Goal: Task Accomplishment & Management: Use online tool/utility

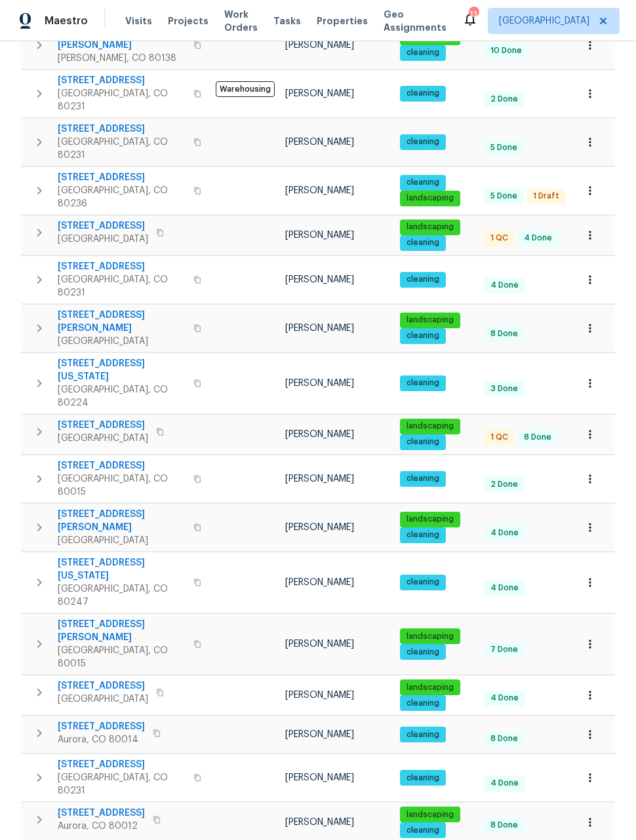
scroll to position [298, 0]
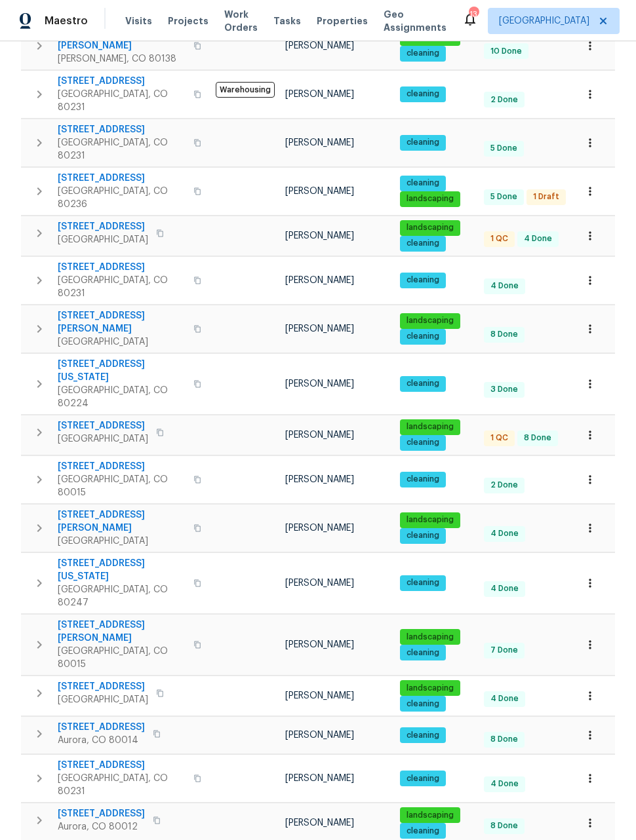
click at [589, 819] on icon "button" at bounding box center [590, 823] width 2 height 9
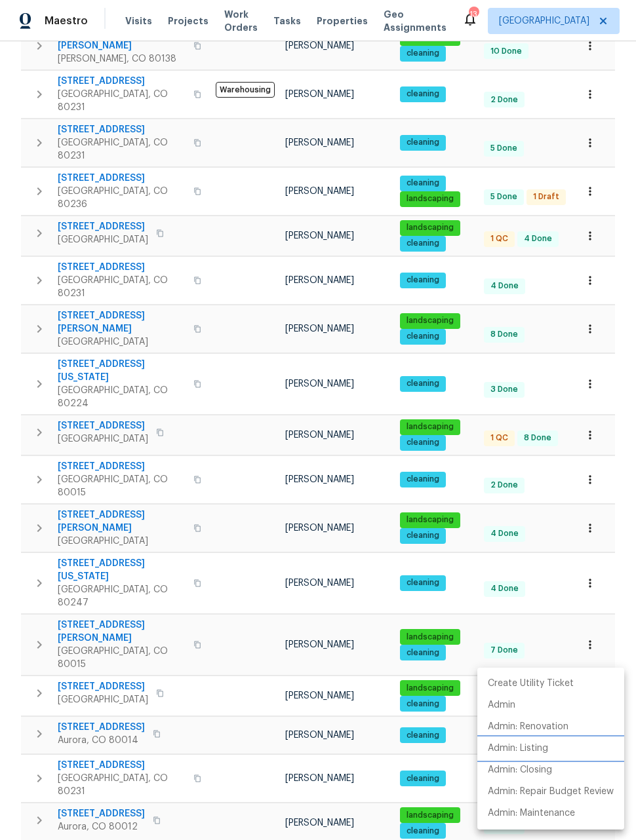
click at [525, 754] on p "Admin: Listing" at bounding box center [518, 749] width 60 height 14
click at [619, 640] on div at bounding box center [318, 420] width 636 height 840
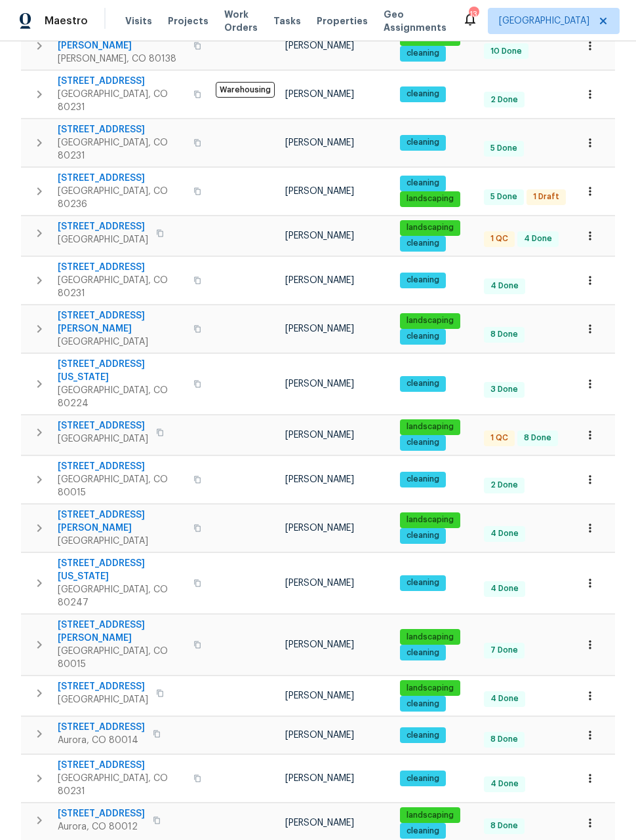
click at [588, 817] on icon "button" at bounding box center [589, 823] width 13 height 13
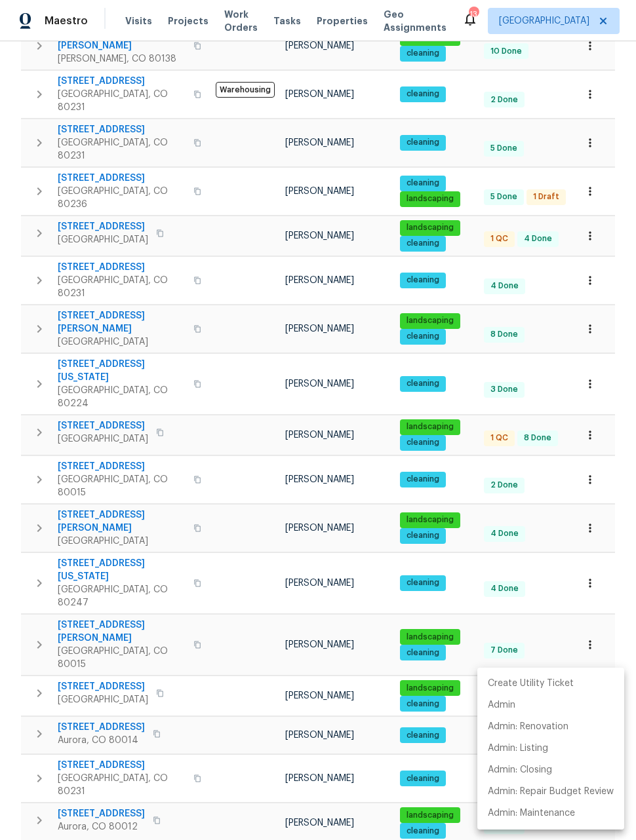
click at [627, 649] on div at bounding box center [318, 420] width 636 height 840
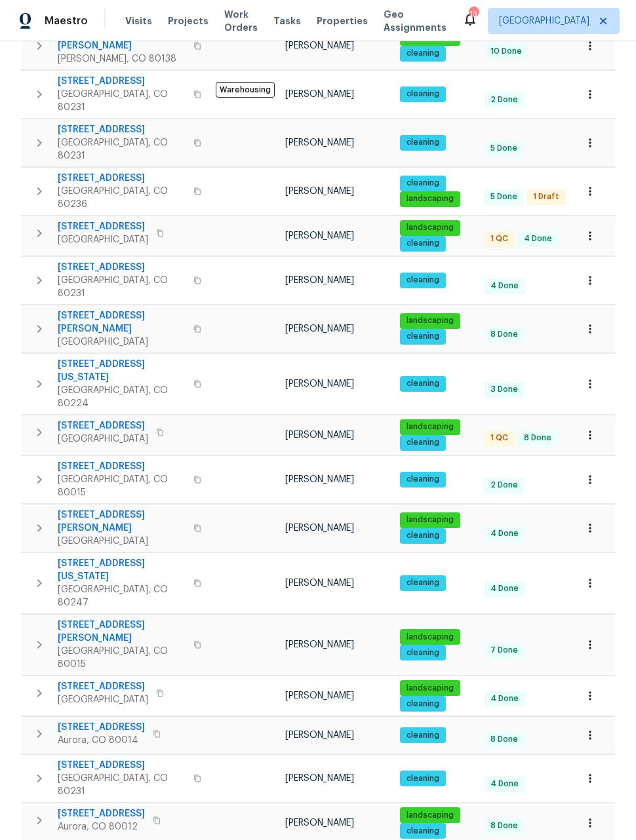
click at [106, 808] on span "345 S Xanadu St" at bounding box center [101, 814] width 87 height 13
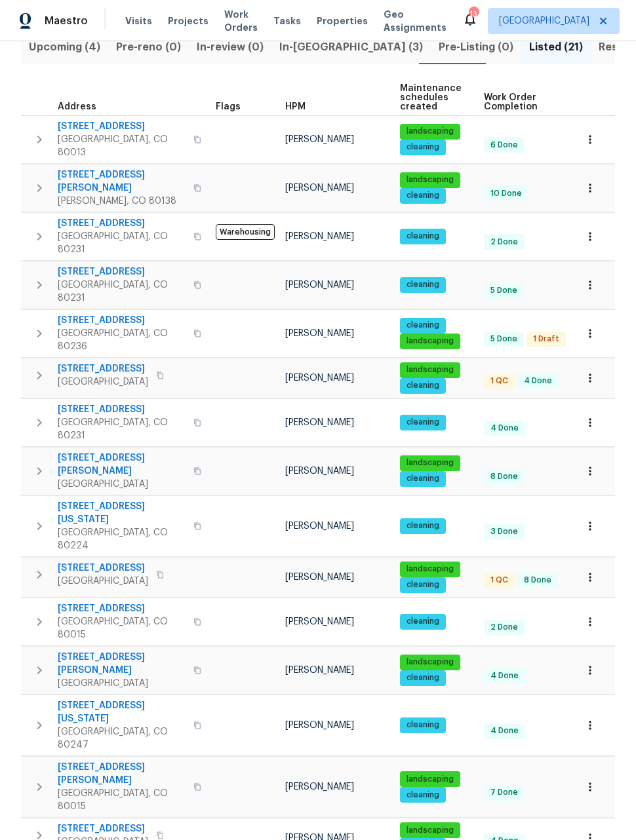
click at [592, 608] on button "button" at bounding box center [590, 622] width 29 height 29
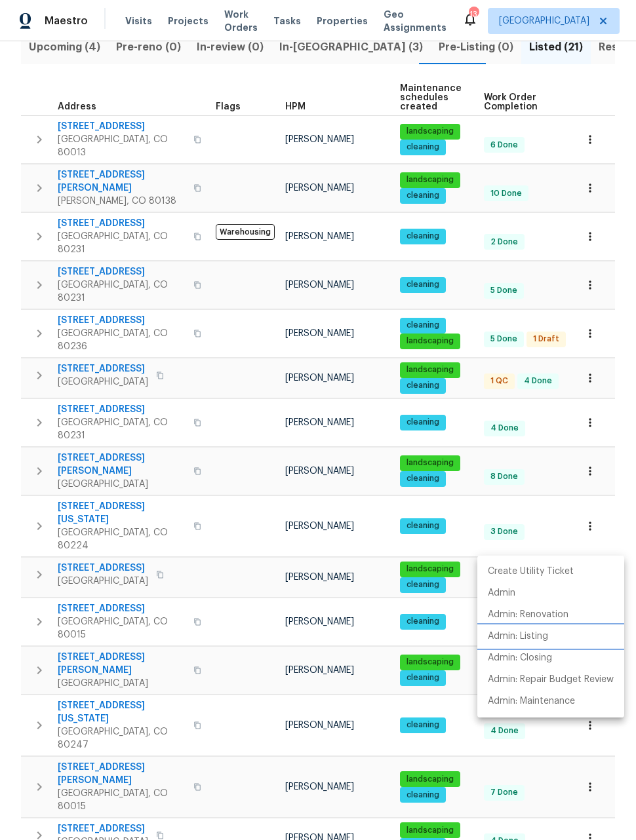
click at [509, 635] on p "Admin: Listing" at bounding box center [518, 637] width 60 height 14
click at [589, 533] on div at bounding box center [318, 420] width 636 height 840
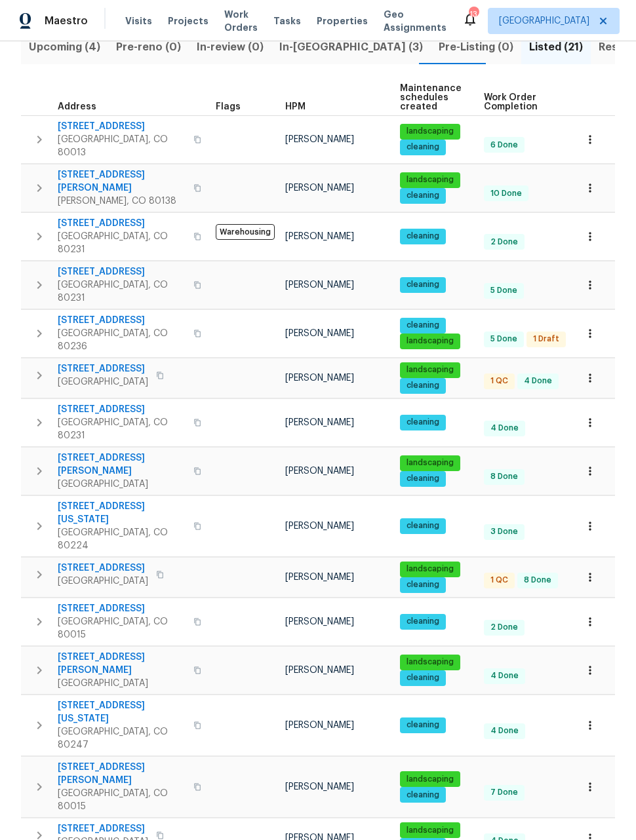
click at [590, 608] on button "button" at bounding box center [590, 622] width 29 height 29
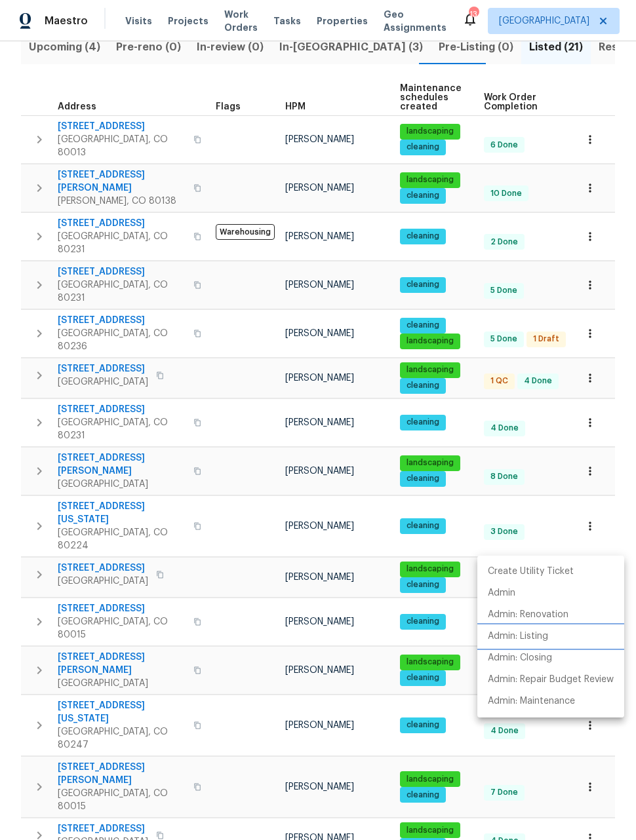
click at [526, 634] on p "Admin: Listing" at bounding box center [518, 637] width 60 height 14
click at [16, 317] on div at bounding box center [318, 420] width 636 height 840
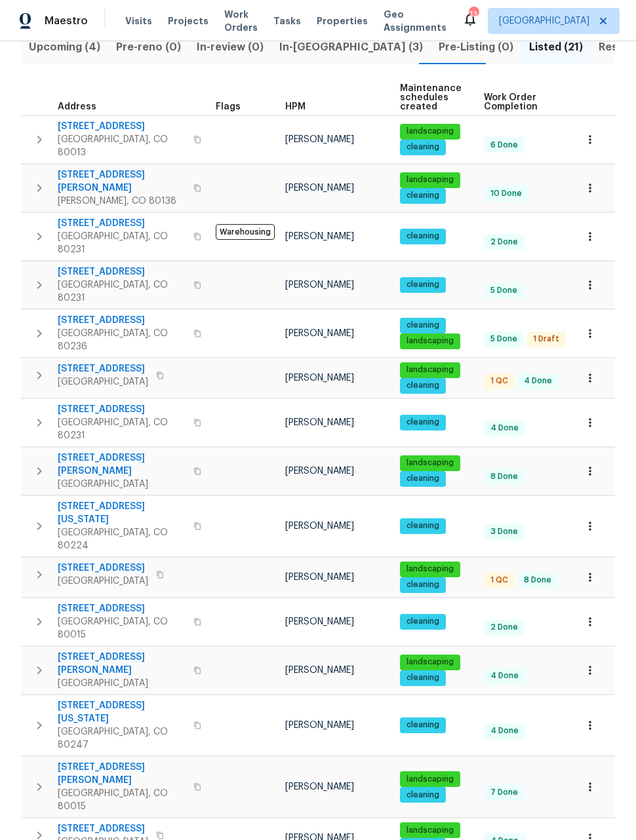
click at [31, 362] on button "button" at bounding box center [39, 375] width 26 height 26
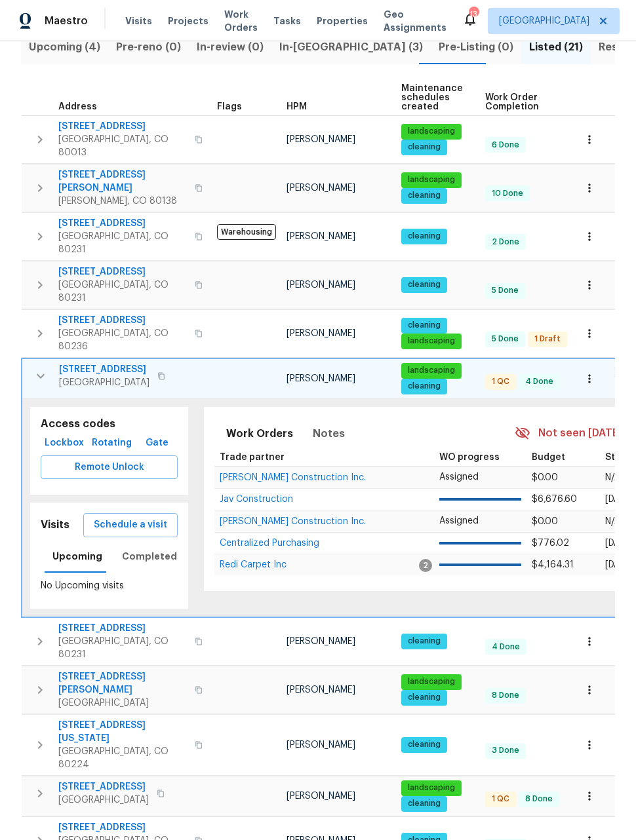
click at [10, 334] on div "Properties Hide filters Denver David Page Clear Filters Address Address Markets…" at bounding box center [318, 651] width 636 height 1530
click at [34, 191] on td "23559 Branston Ln Parker, CO 80138" at bounding box center [117, 188] width 190 height 47
click at [39, 212] on td at bounding box center [370, 212] width 697 height 1
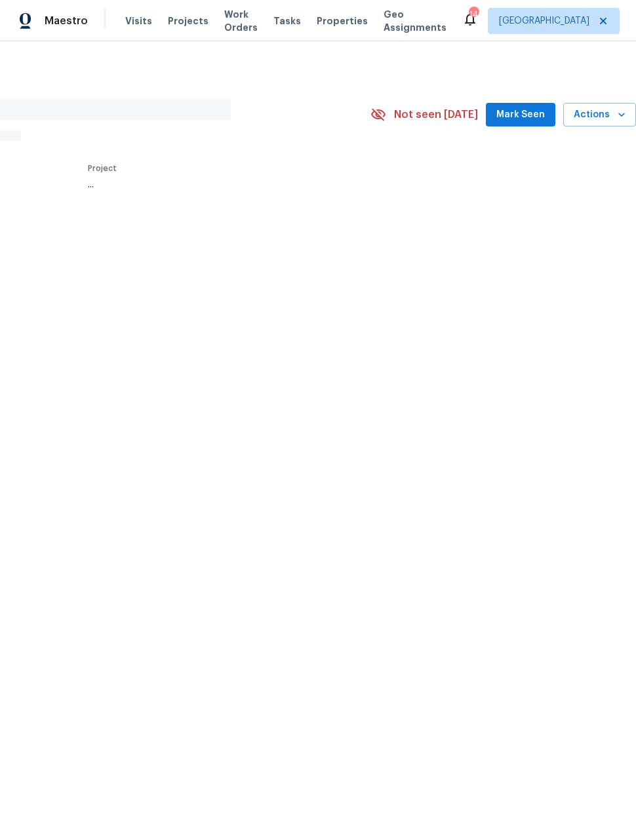
scroll to position [0, 105]
click at [612, 113] on span "Actions" at bounding box center [600, 115] width 52 height 16
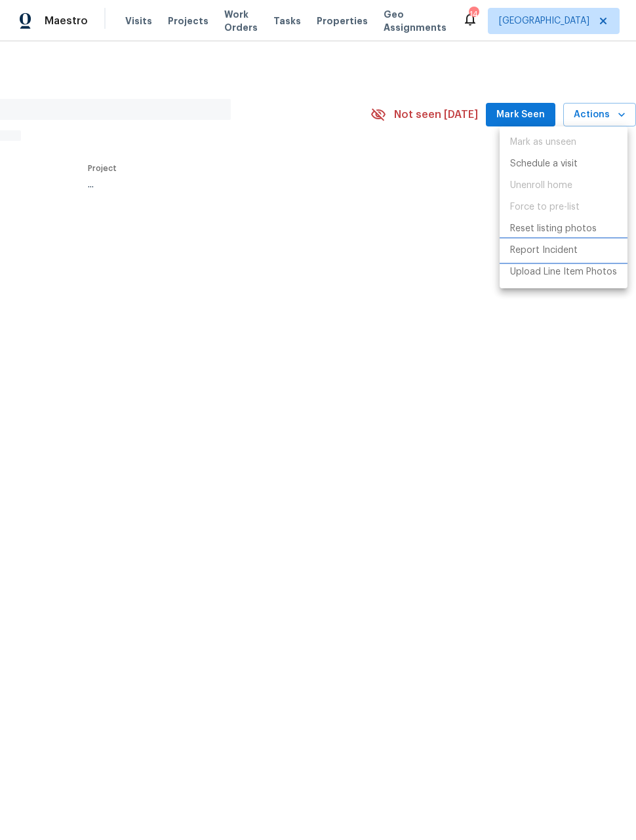
click at [538, 250] on p "Report Incident" at bounding box center [544, 251] width 68 height 14
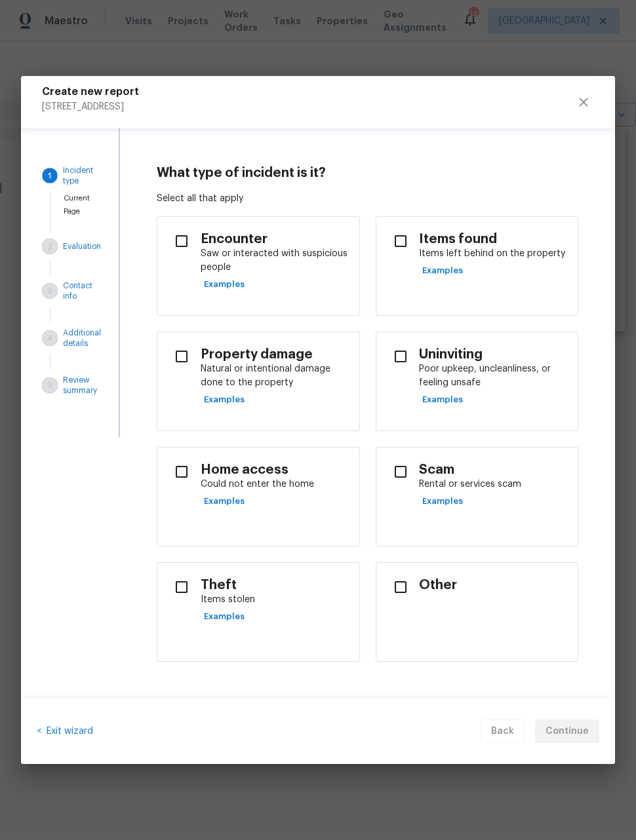
click at [405, 470] on input "checkbox" at bounding box center [401, 472] width 28 height 28
checkbox input "true"
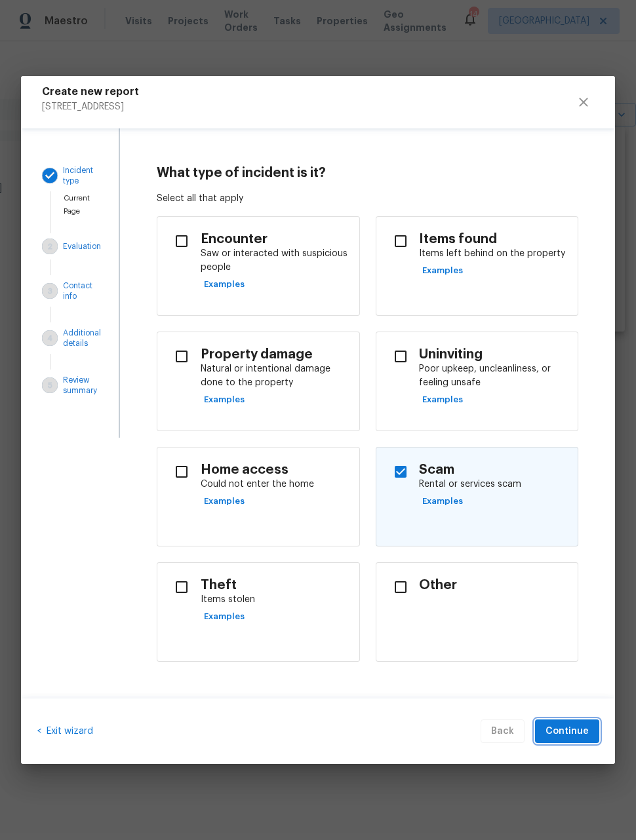
click at [575, 725] on span "Continue" at bounding box center [566, 732] width 43 height 16
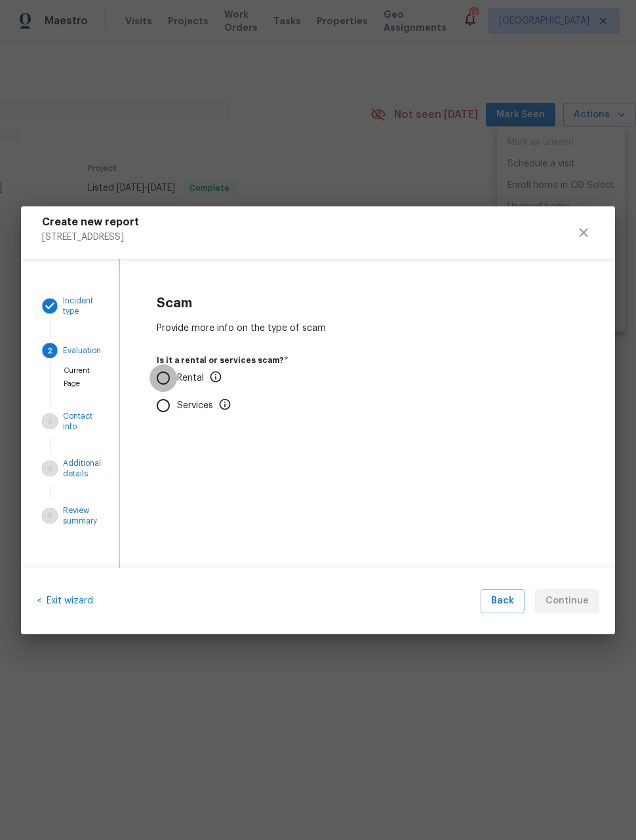
click at [169, 388] on input "Rental" at bounding box center [163, 378] width 28 height 28
radio input "true"
click at [161, 461] on input "No" at bounding box center [163, 456] width 28 height 28
radio input "true"
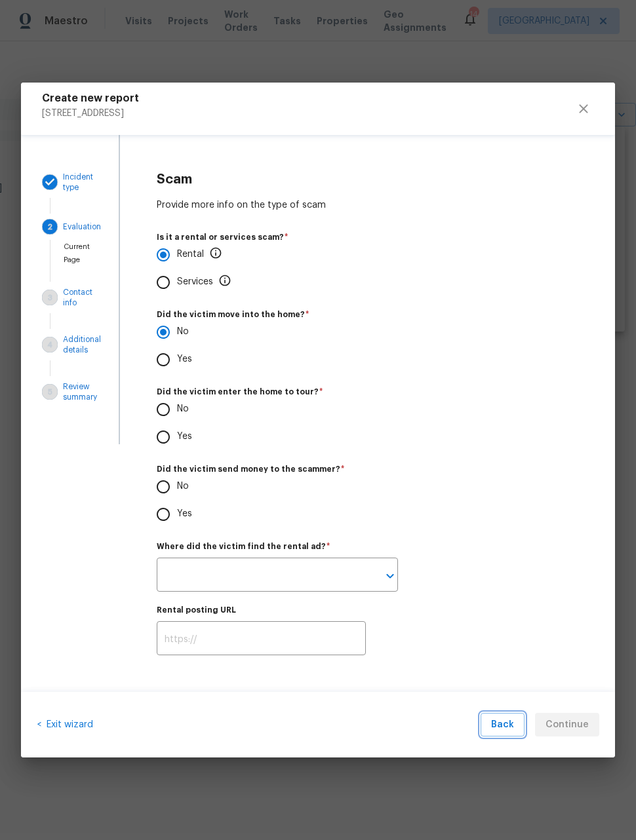
click at [505, 733] on span "Back" at bounding box center [502, 725] width 23 height 16
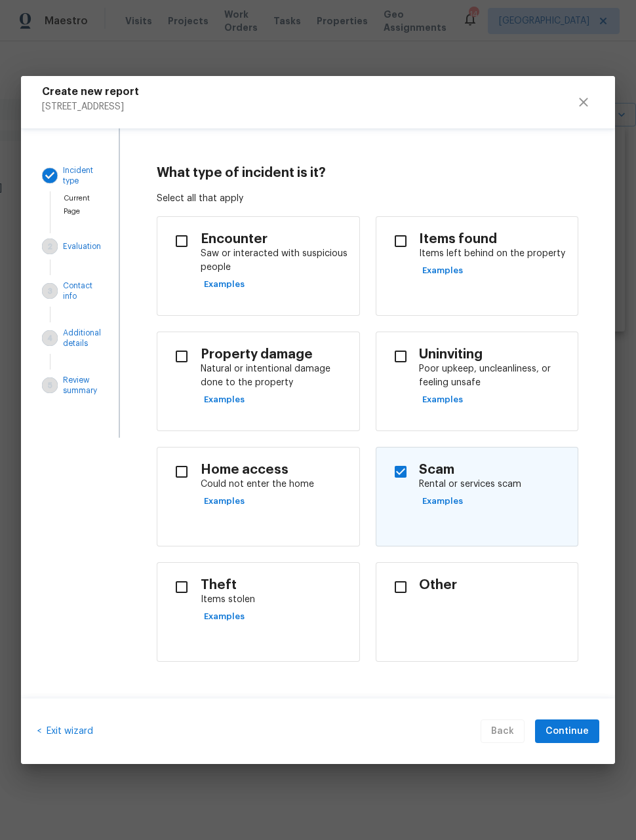
click at [513, 734] on div "Back Continue" at bounding box center [539, 732] width 119 height 24
click at [597, 85] on div "Create new report [STREET_ADDRESS]" at bounding box center [318, 102] width 594 height 52
click at [588, 96] on icon "close" at bounding box center [584, 102] width 16 height 16
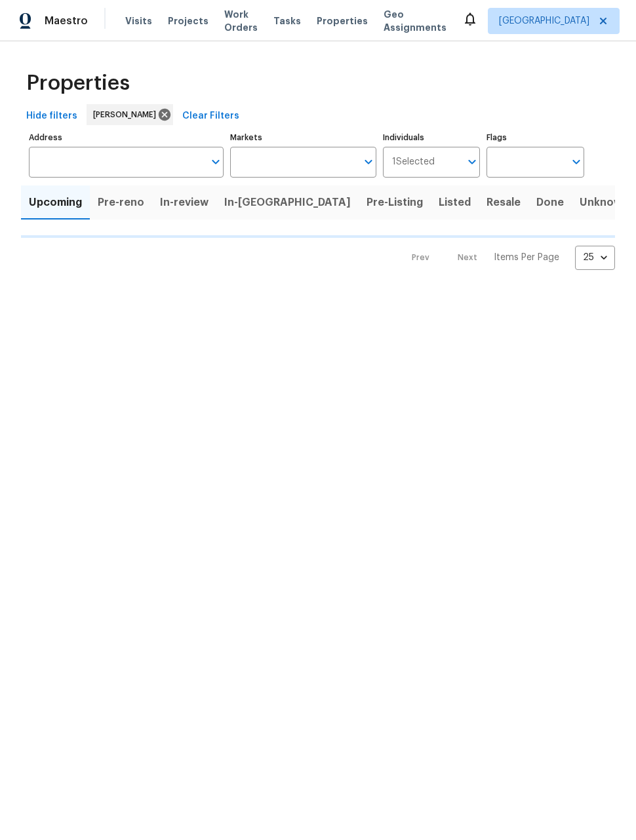
type input "50"
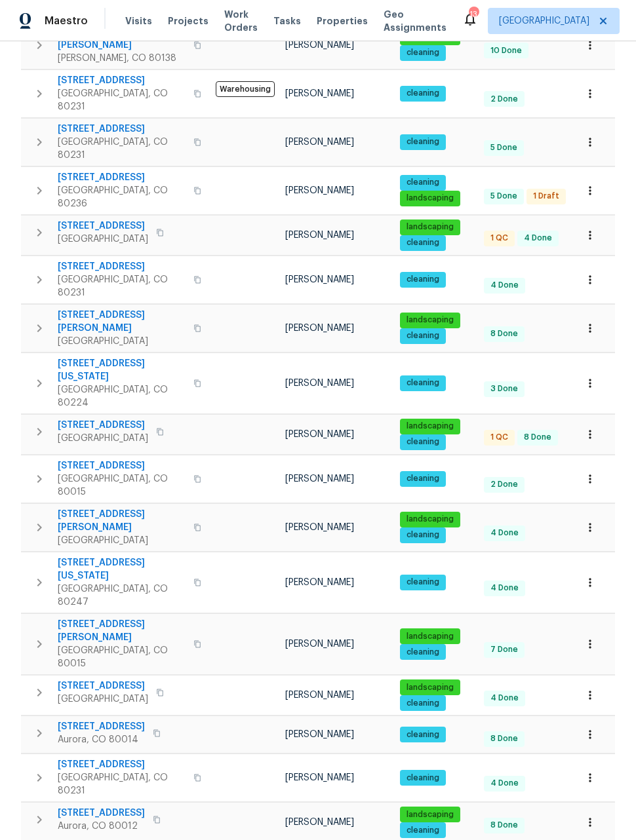
scroll to position [298, 0]
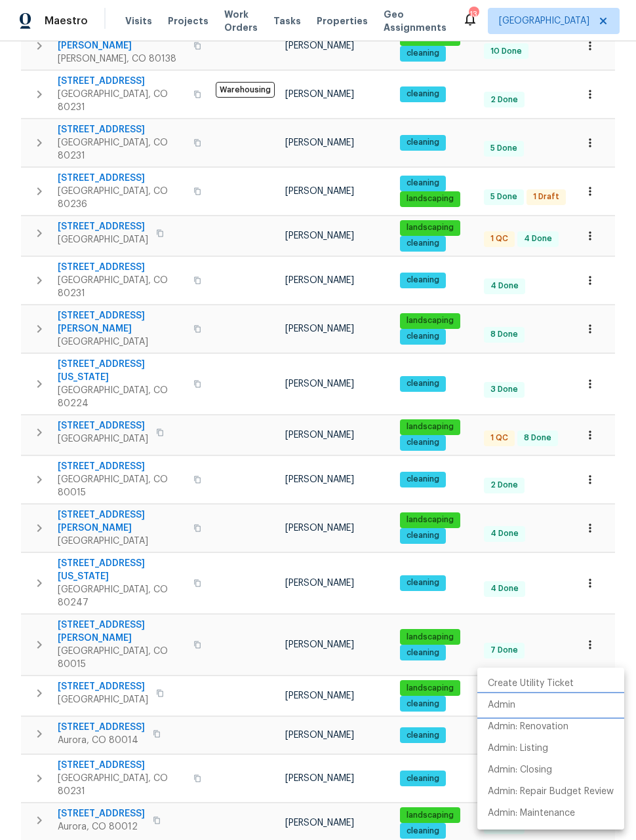
click at [498, 703] on p "Admin" at bounding box center [502, 706] width 28 height 14
click at [589, 530] on div at bounding box center [318, 420] width 636 height 840
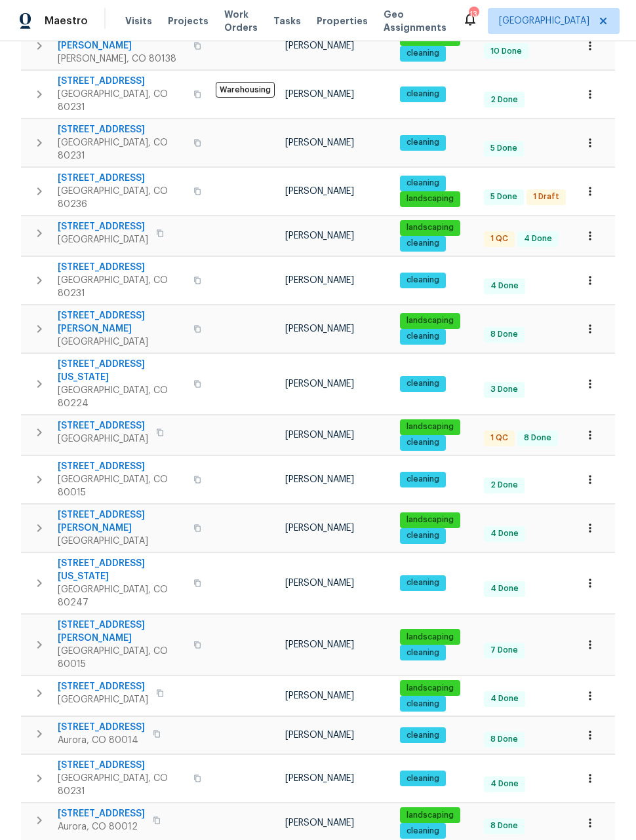
click at [591, 638] on icon "button" at bounding box center [589, 644] width 13 height 13
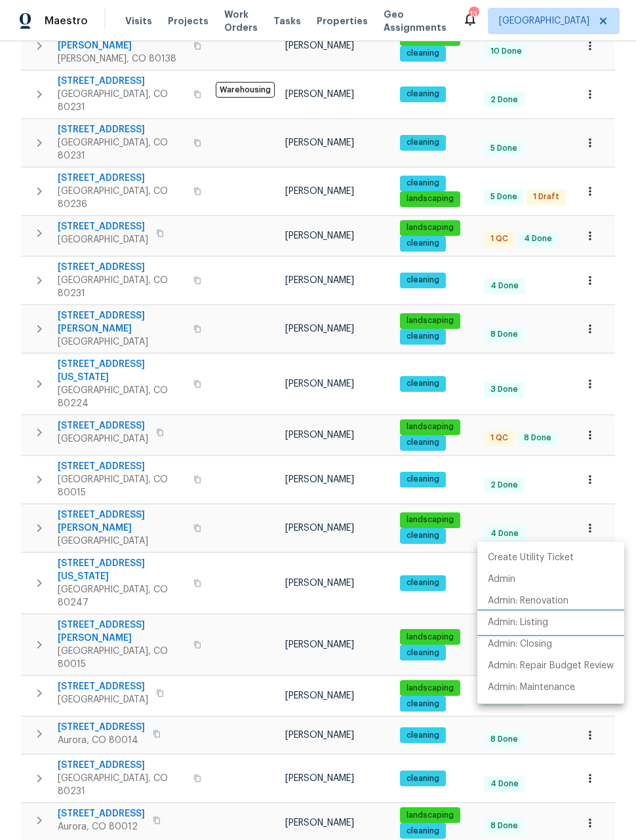
click at [516, 621] on p "Admin: Listing" at bounding box center [518, 623] width 60 height 14
click at [614, 311] on div at bounding box center [318, 420] width 636 height 840
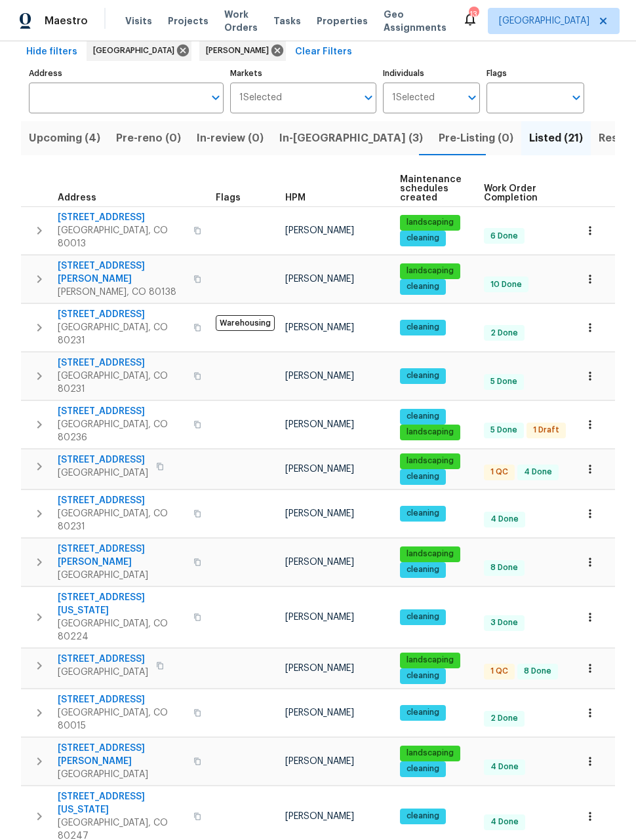
scroll to position [64, 0]
click at [595, 226] on icon "button" at bounding box center [589, 230] width 13 height 13
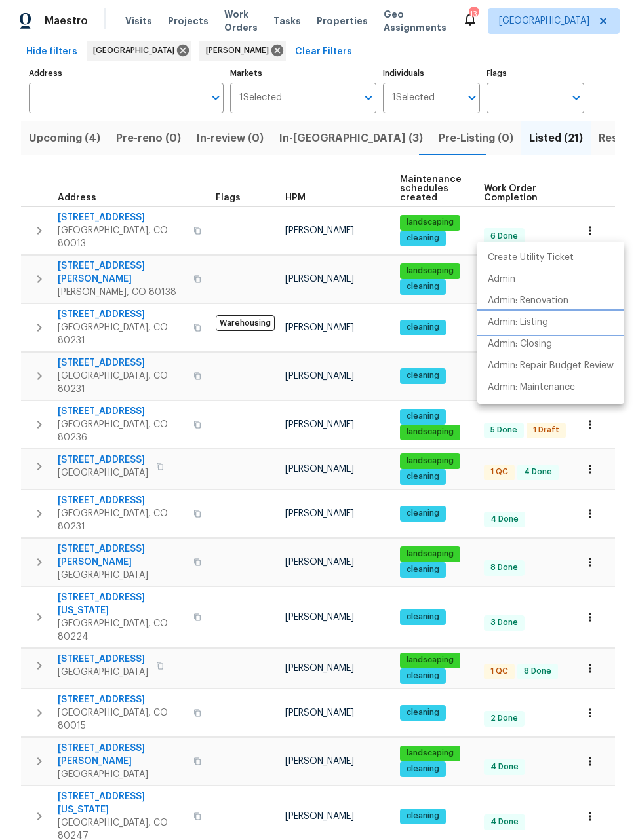
click at [515, 324] on p "Admin: Listing" at bounding box center [518, 323] width 60 height 14
click at [602, 182] on div at bounding box center [318, 420] width 636 height 840
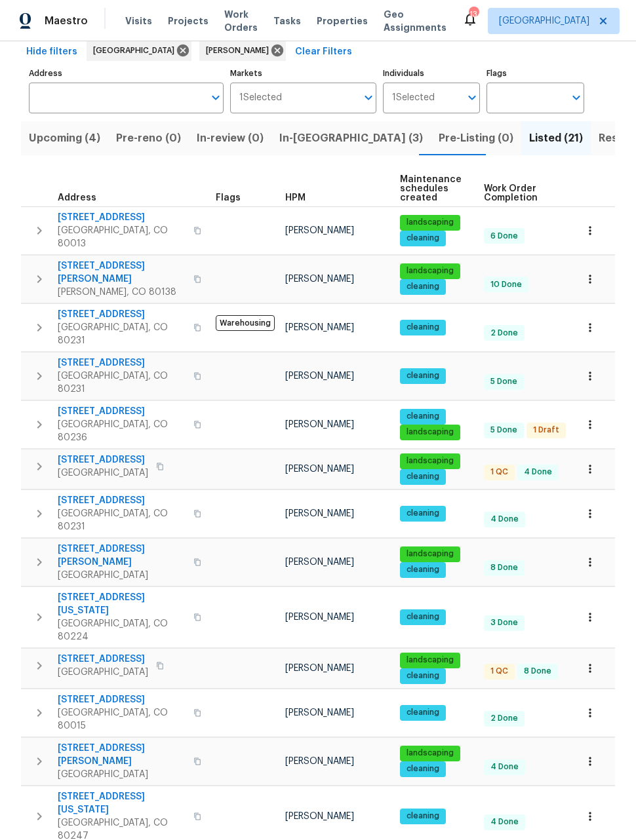
click at [589, 275] on icon "button" at bounding box center [590, 279] width 2 height 9
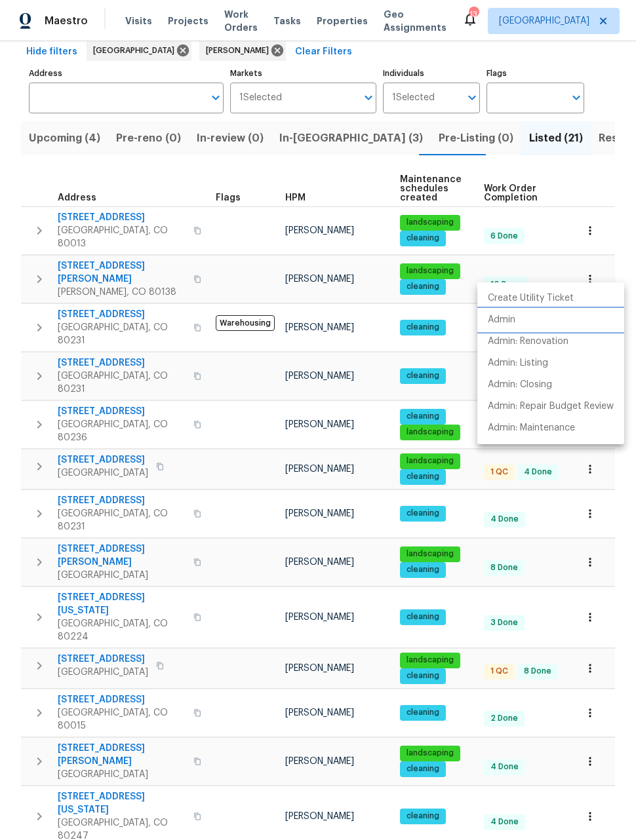
click at [500, 323] on p "Admin" at bounding box center [502, 320] width 28 height 14
click at [277, 3] on div at bounding box center [318, 420] width 636 height 840
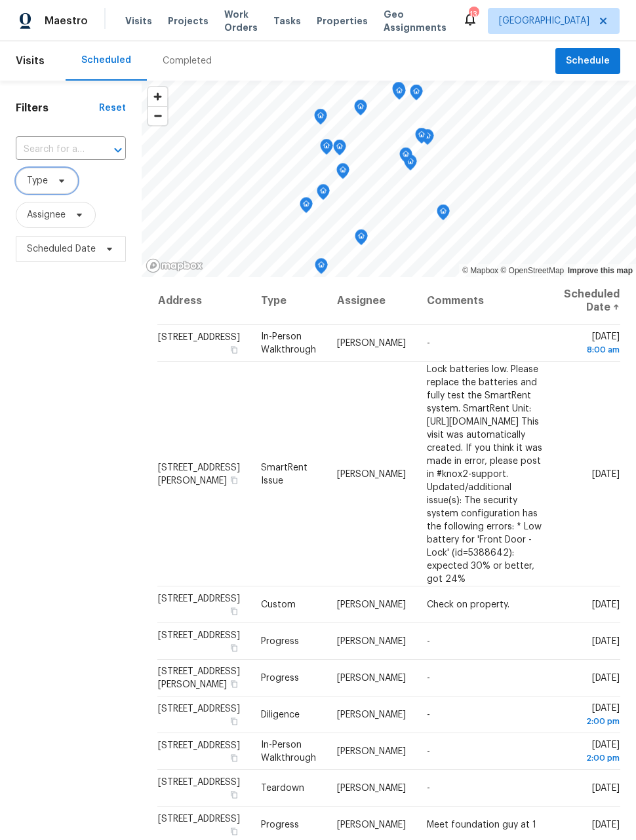
click at [39, 186] on span "Type" at bounding box center [37, 180] width 21 height 13
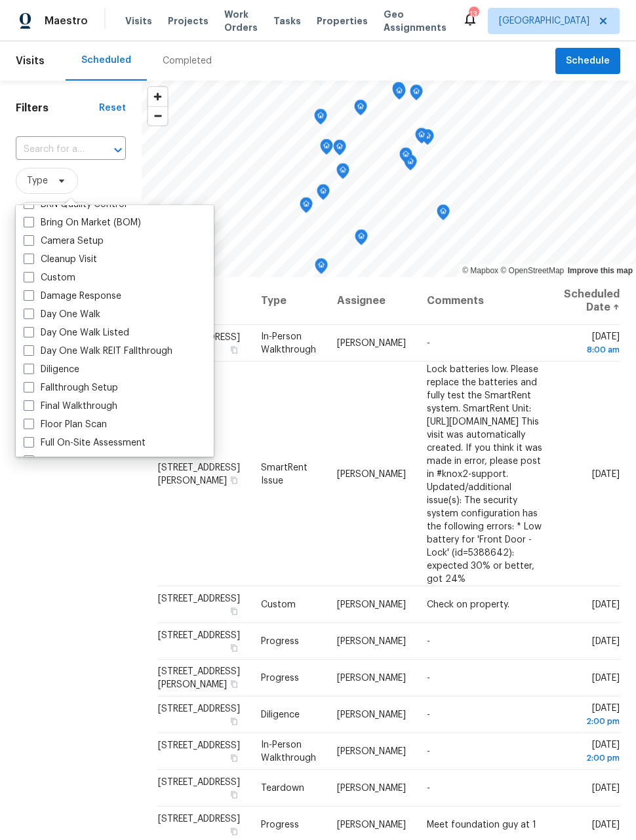
scroll to position [142, 0]
click at [29, 363] on span at bounding box center [29, 368] width 10 height 10
click at [29, 363] on input "Diligence" at bounding box center [28, 366] width 9 height 9
checkbox input "true"
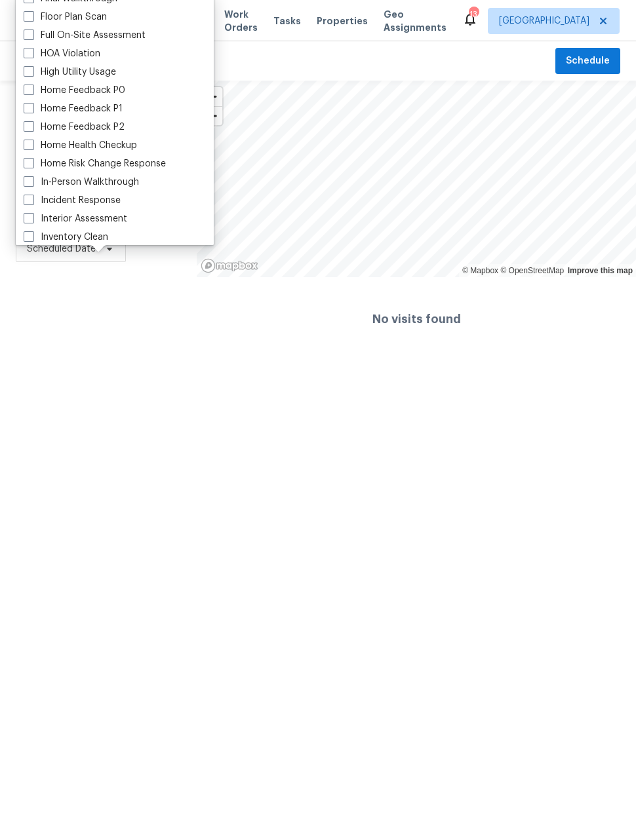
scroll to position [338, 0]
click at [32, 180] on span at bounding box center [29, 181] width 10 height 10
click at [32, 180] on input "In-Person Walkthrough" at bounding box center [28, 179] width 9 height 9
checkbox input "true"
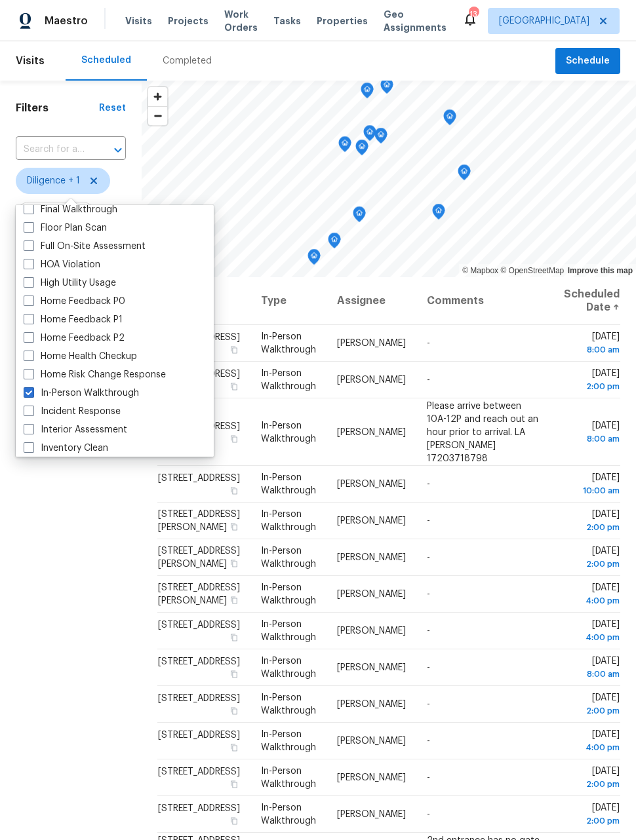
click at [99, 529] on div "Filters Reset ​ Diligence + 1 Assignee Scheduled Date" at bounding box center [71, 515] width 142 height 869
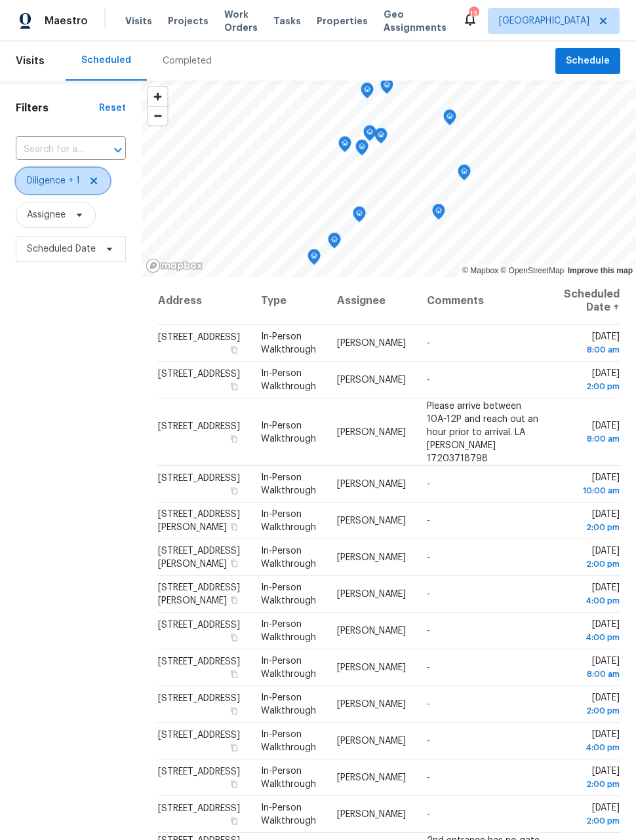
click at [87, 176] on span at bounding box center [92, 181] width 14 height 10
